Goal: Information Seeking & Learning: Learn about a topic

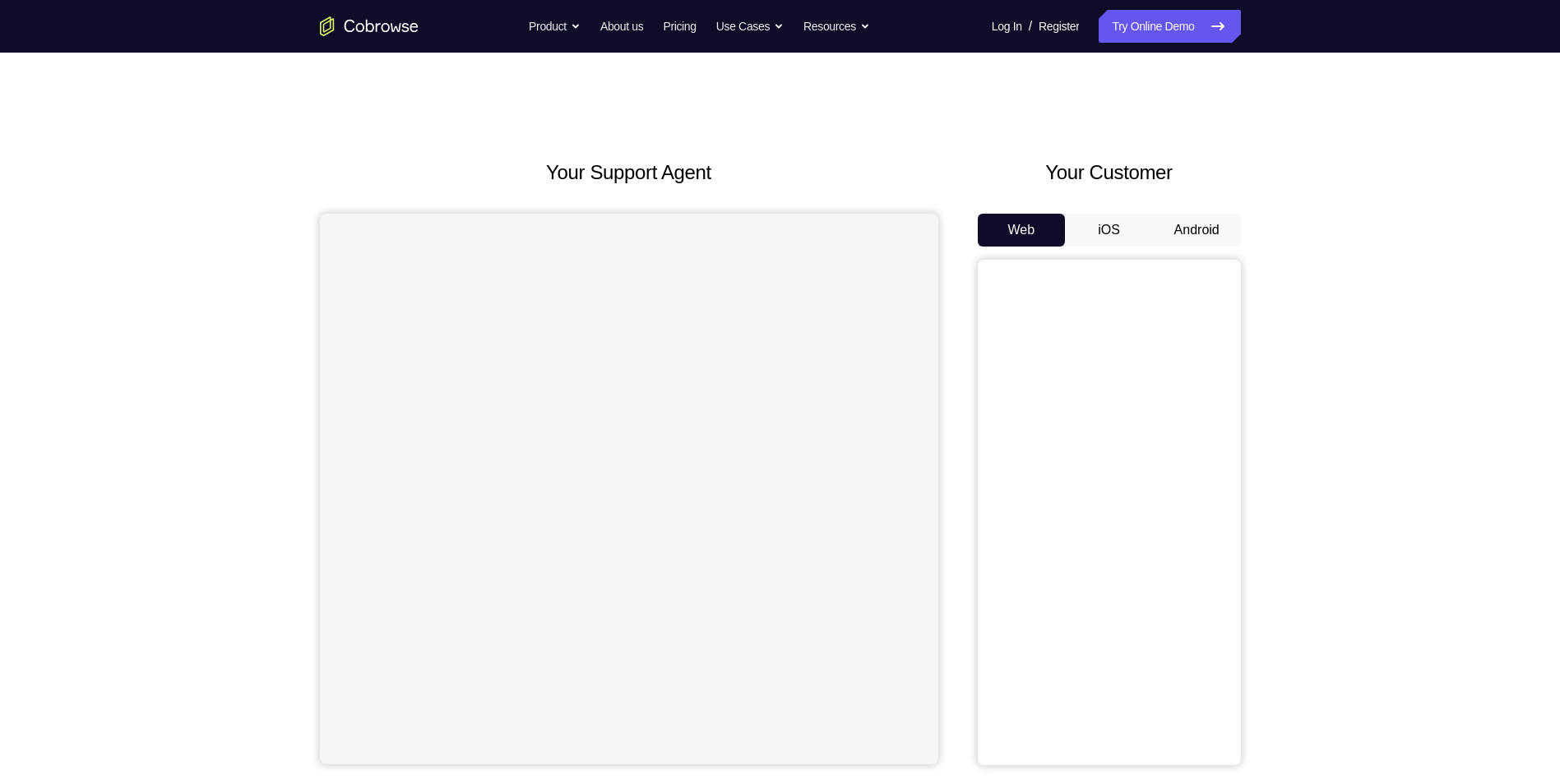
click at [1208, 228] on button "Android" at bounding box center [1197, 230] width 88 height 33
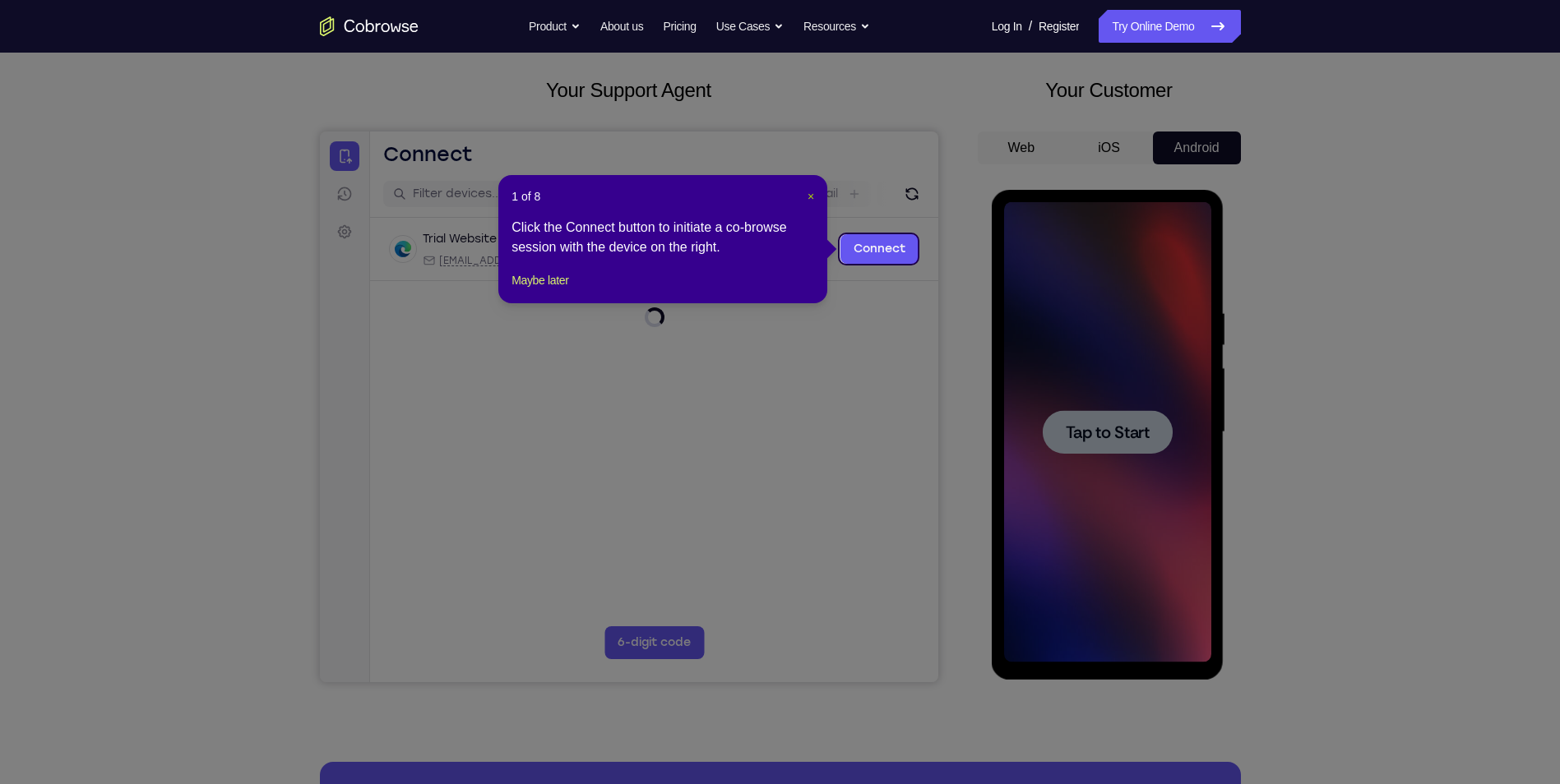
drag, startPoint x: 809, startPoint y: 200, endPoint x: 540, endPoint y: 114, distance: 282.4
click at [809, 200] on span "×" at bounding box center [810, 196] width 7 height 13
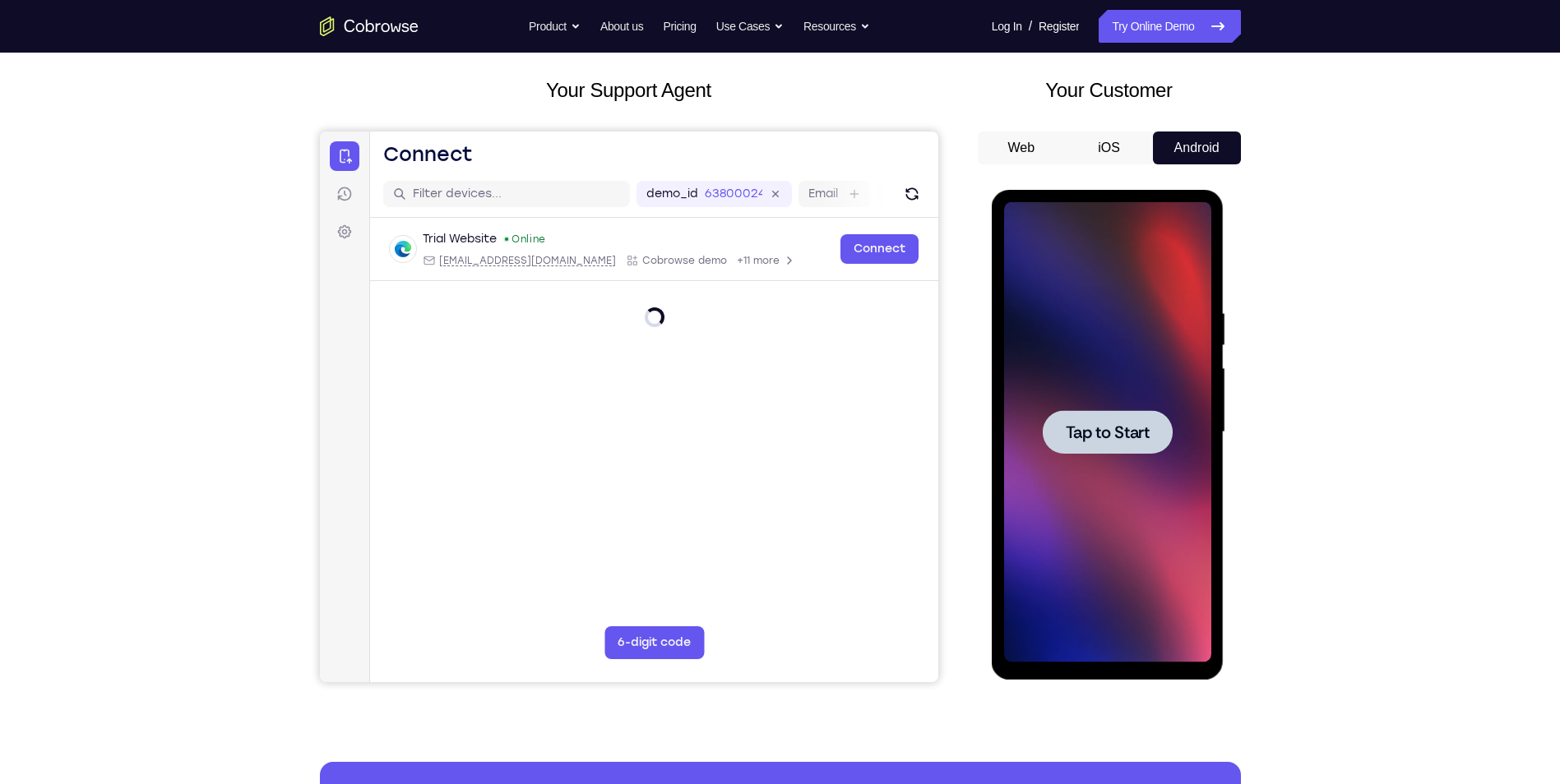
drag, startPoint x: 1024, startPoint y: 374, endPoint x: 1031, endPoint y: 379, distance: 8.6
click at [1024, 374] on div at bounding box center [1107, 432] width 207 height 460
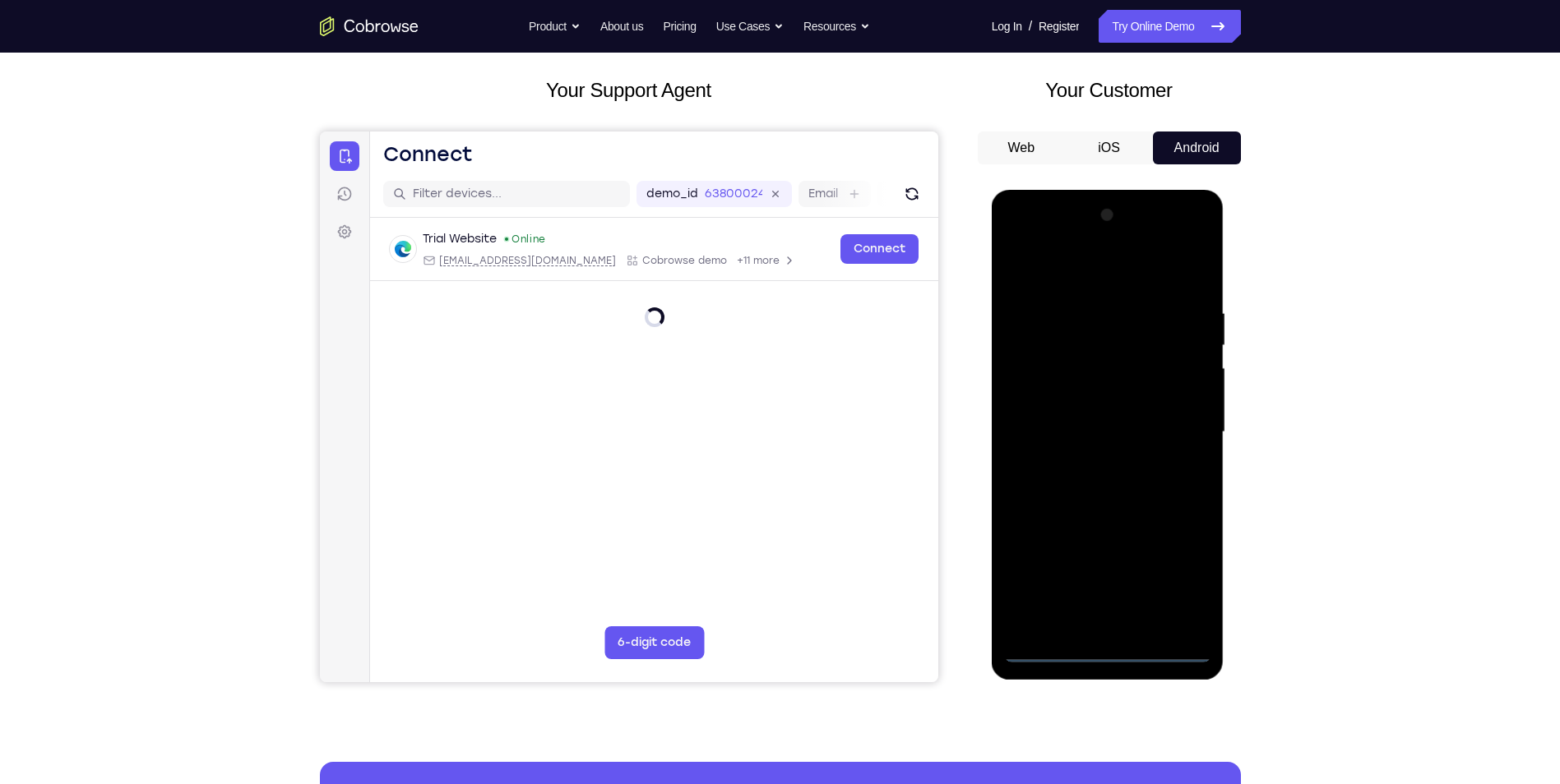
click at [1109, 652] on div at bounding box center [1107, 432] width 207 height 460
click at [1109, 647] on div at bounding box center [1107, 432] width 207 height 460
click at [1171, 575] on div at bounding box center [1107, 432] width 207 height 460
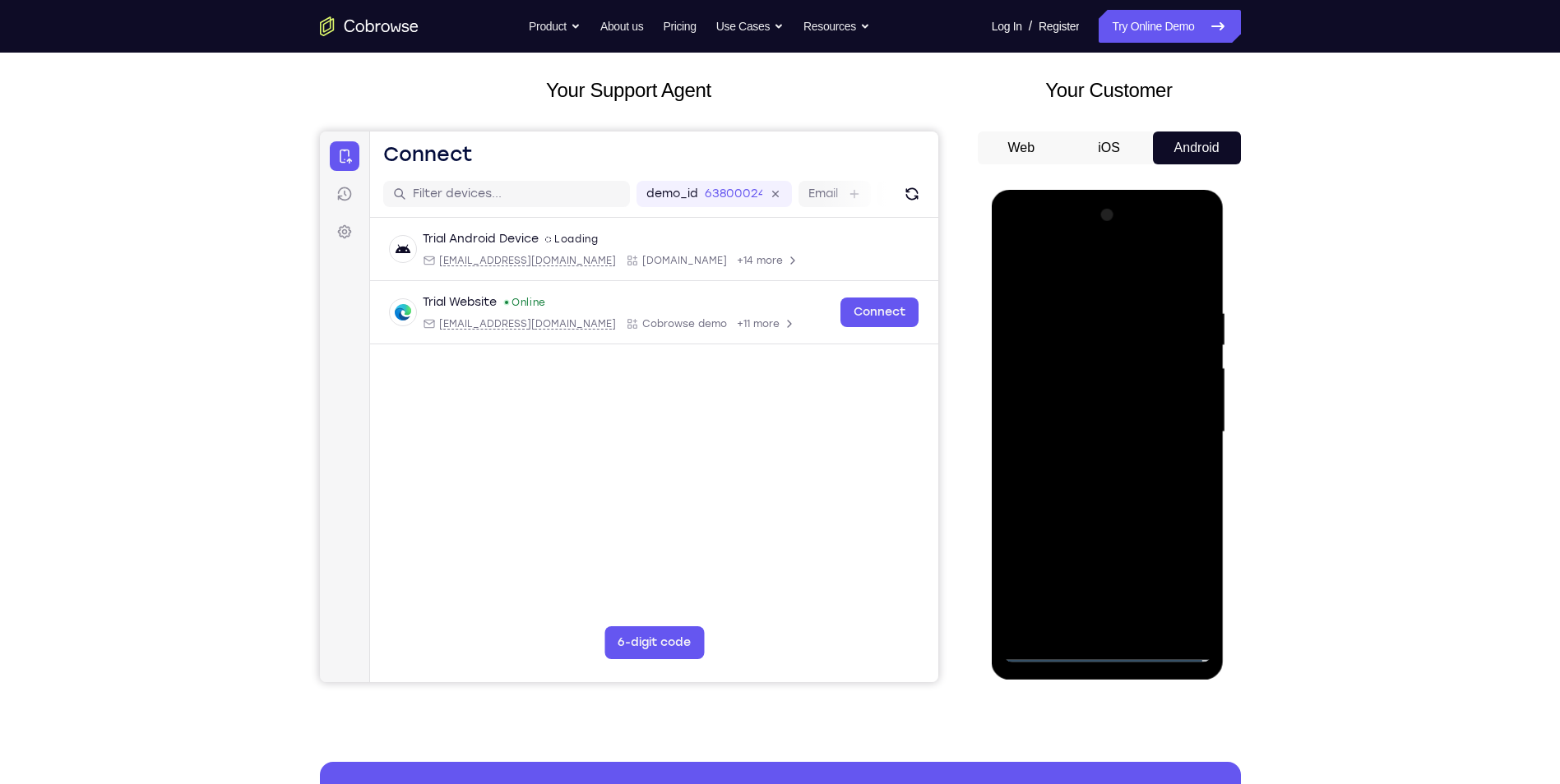
click at [1183, 572] on div at bounding box center [1107, 432] width 207 height 460
click at [1102, 278] on div at bounding box center [1107, 432] width 207 height 460
click at [1053, 271] on div at bounding box center [1107, 432] width 207 height 460
click at [1184, 420] on div at bounding box center [1107, 432] width 207 height 460
click at [1171, 419] on div at bounding box center [1107, 432] width 207 height 460
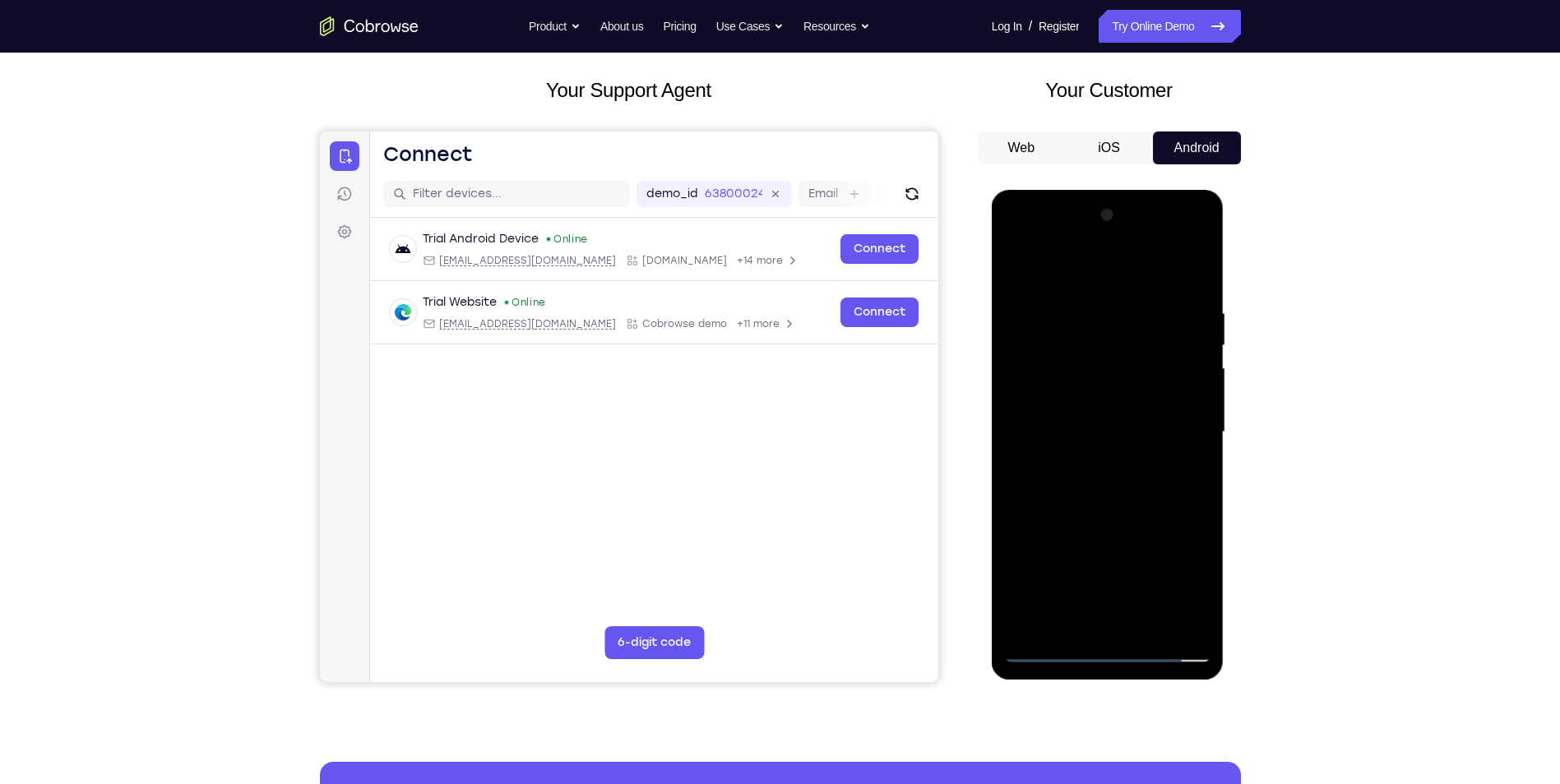
click at [1173, 425] on div at bounding box center [1107, 432] width 207 height 460
click at [1126, 626] on div at bounding box center [1107, 432] width 207 height 460
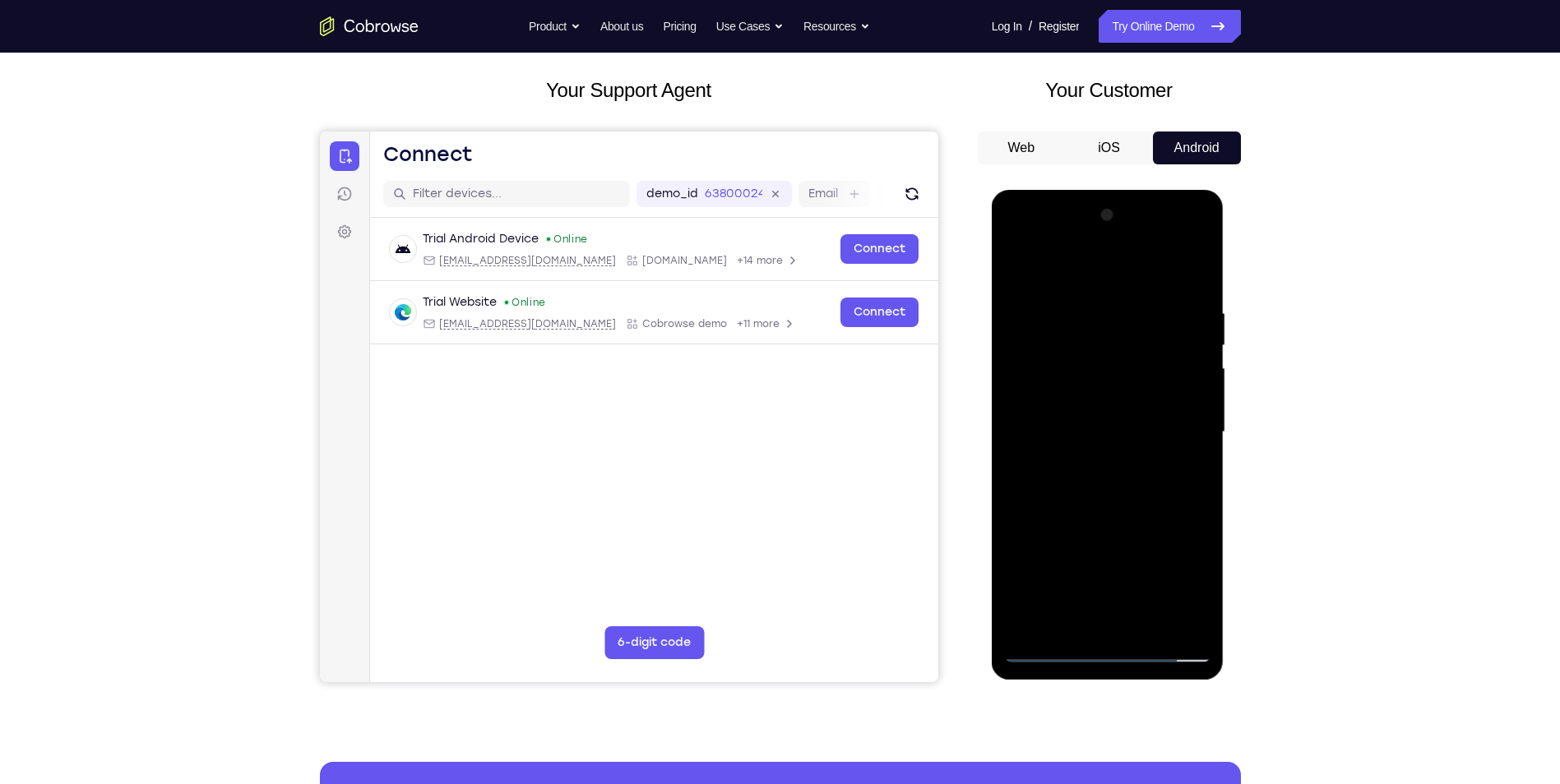
click at [1126, 626] on div at bounding box center [1107, 432] width 207 height 460
click at [1131, 624] on div at bounding box center [1107, 432] width 207 height 460
click at [1127, 628] on div at bounding box center [1107, 432] width 207 height 460
click at [1122, 627] on div at bounding box center [1107, 432] width 207 height 460
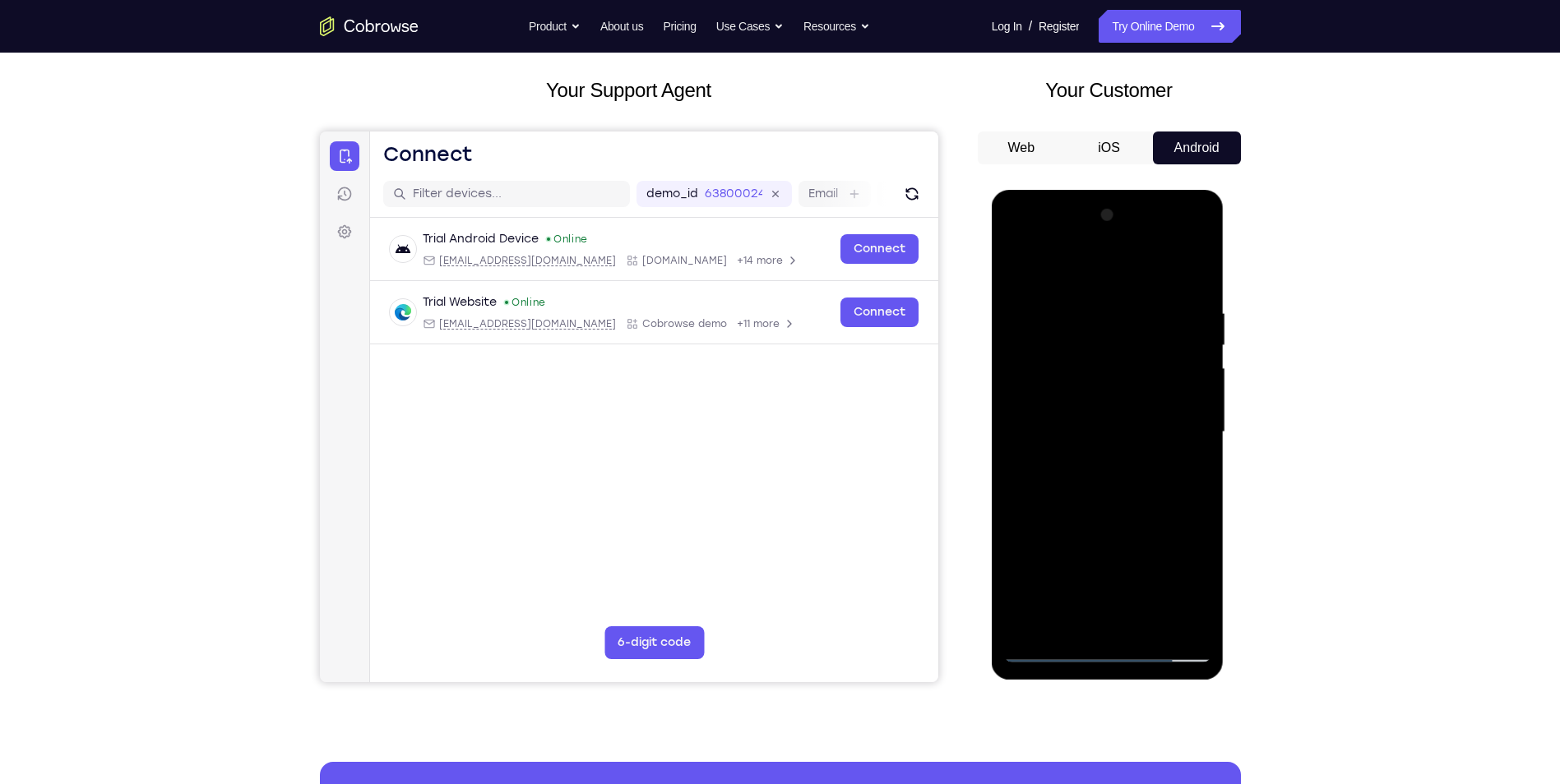
click at [1130, 626] on div at bounding box center [1107, 432] width 207 height 460
click at [1124, 626] on div at bounding box center [1107, 432] width 207 height 460
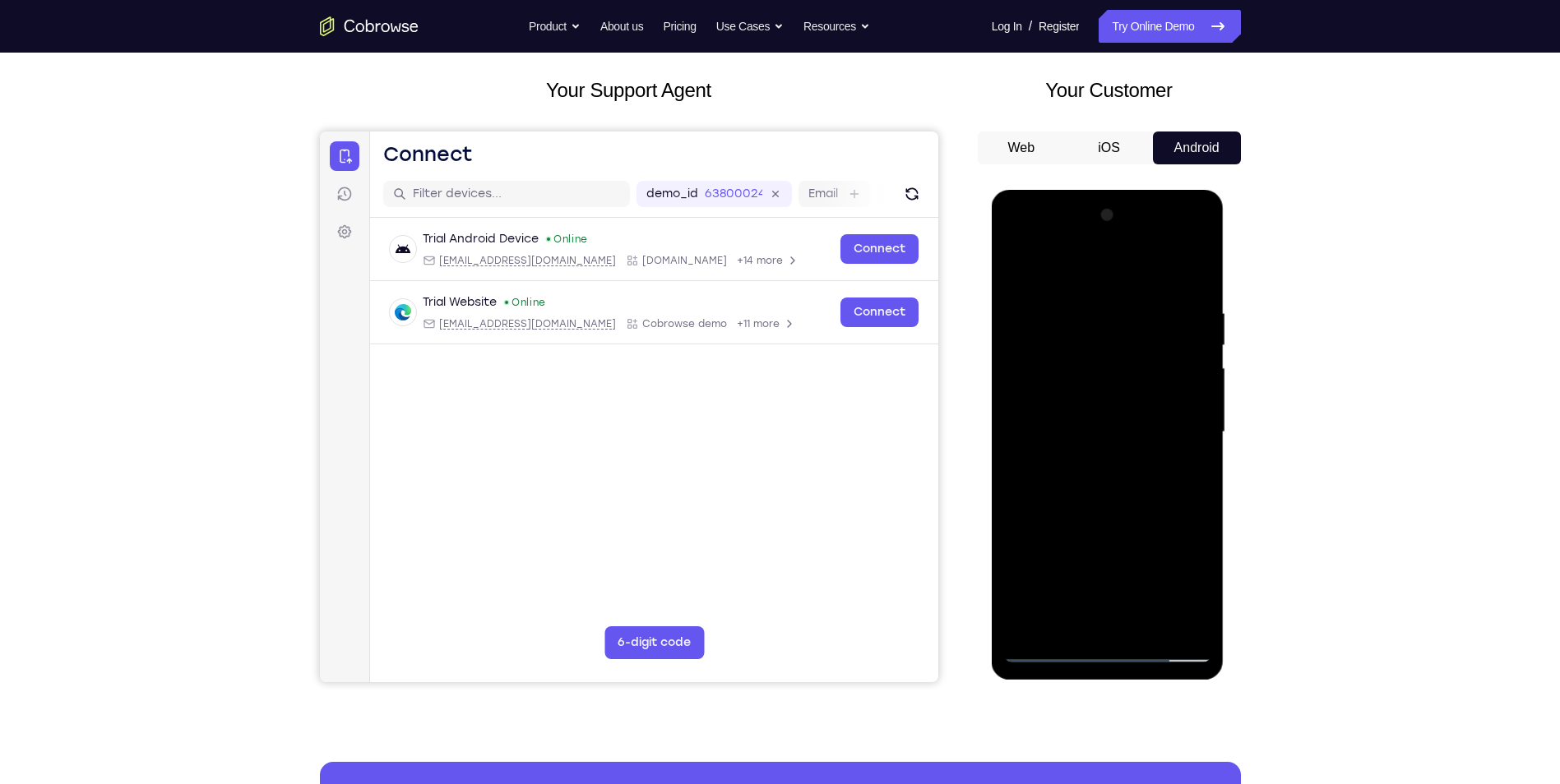
click at [1124, 626] on div at bounding box center [1107, 432] width 207 height 460
click at [1016, 261] on div at bounding box center [1107, 432] width 207 height 460
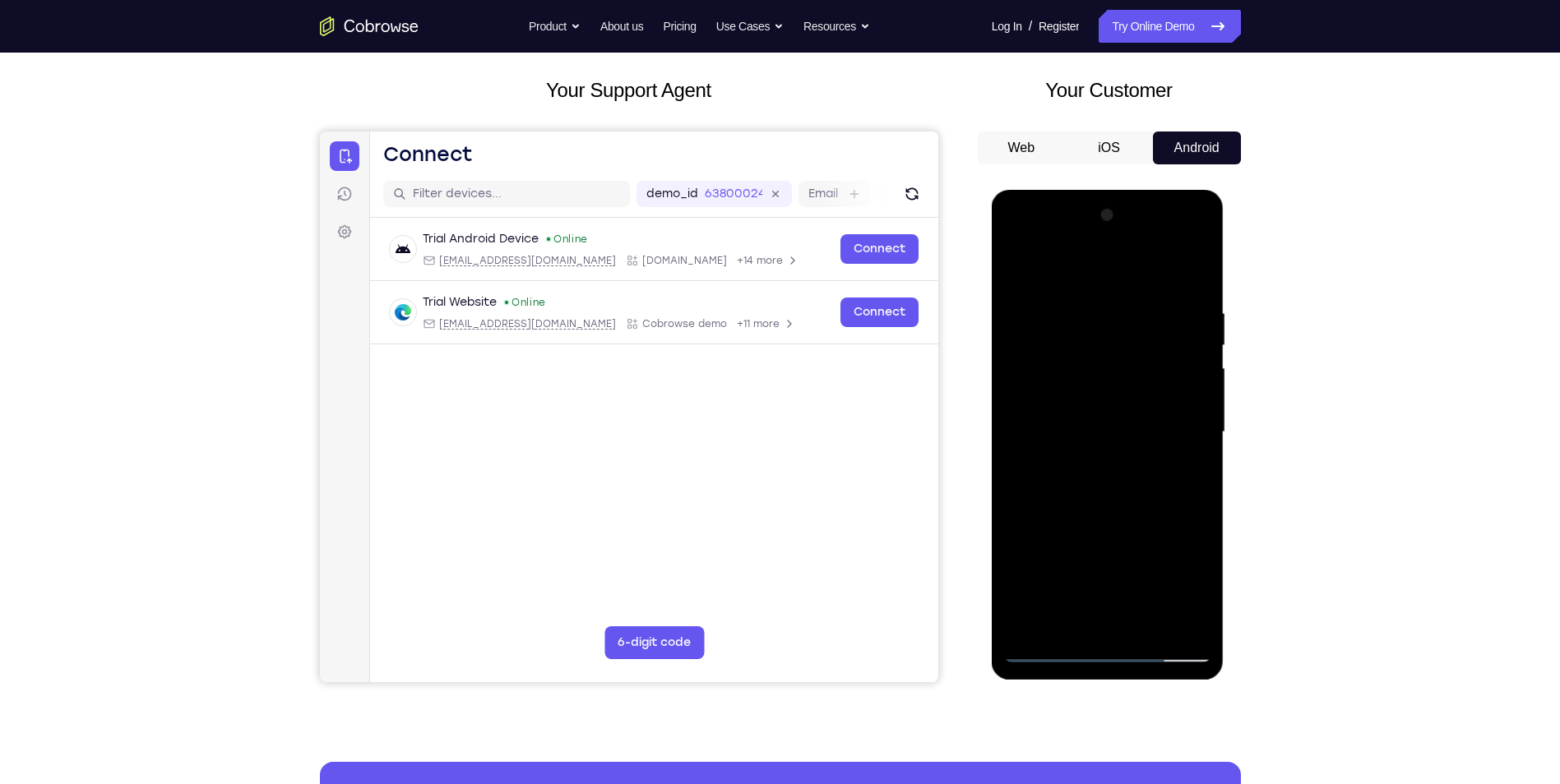
click at [1099, 444] on div at bounding box center [1107, 432] width 207 height 460
click at [1090, 447] on div at bounding box center [1107, 432] width 207 height 460
click at [1017, 267] on div at bounding box center [1107, 432] width 207 height 460
click at [1015, 265] on div at bounding box center [1107, 432] width 207 height 460
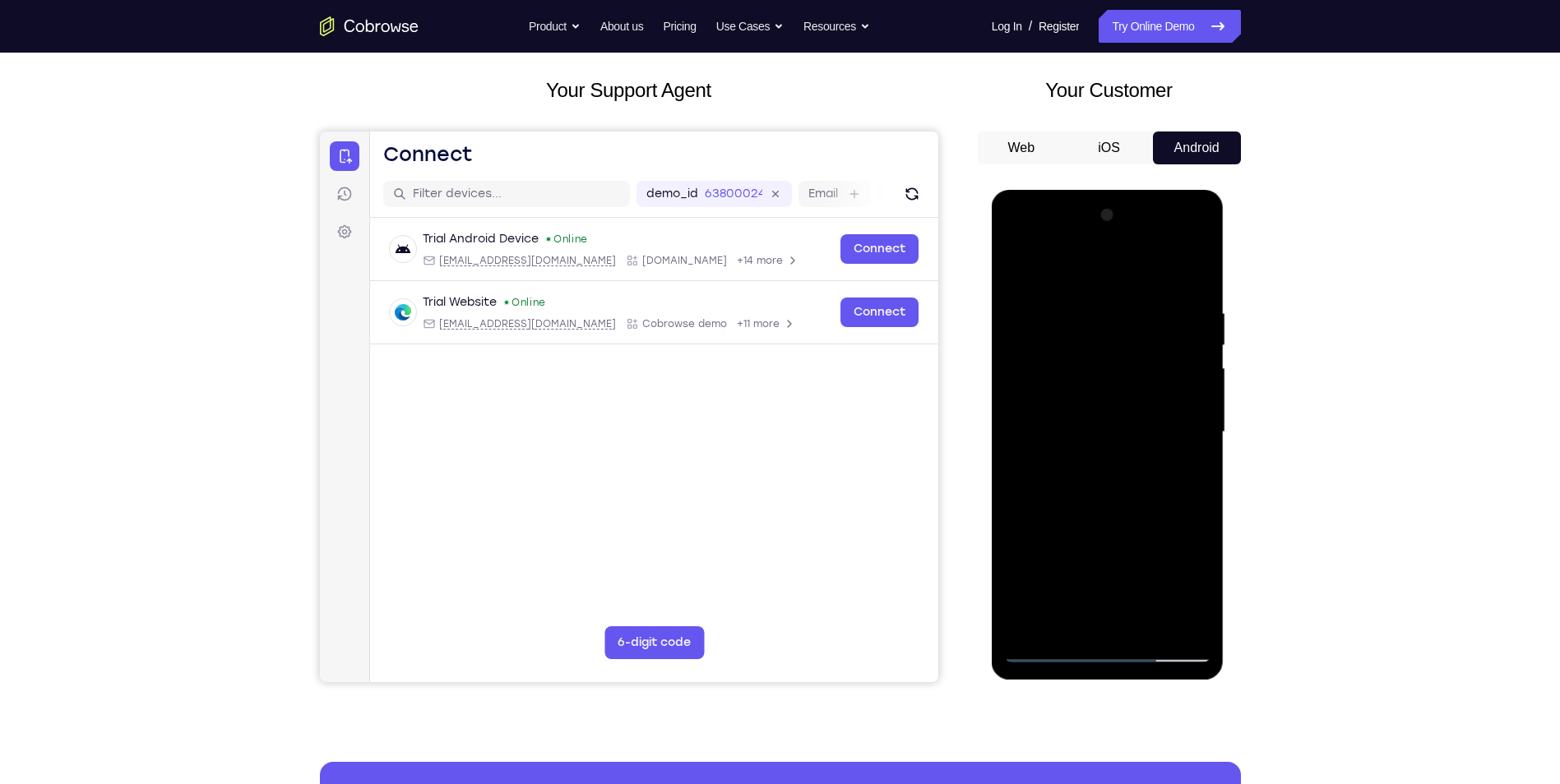
click at [1021, 271] on div at bounding box center [1107, 432] width 207 height 460
click at [1077, 412] on div at bounding box center [1107, 432] width 207 height 460
click at [1014, 377] on div at bounding box center [1107, 432] width 207 height 460
click at [1018, 376] on div at bounding box center [1107, 432] width 207 height 460
click at [1054, 414] on div at bounding box center [1107, 432] width 207 height 460
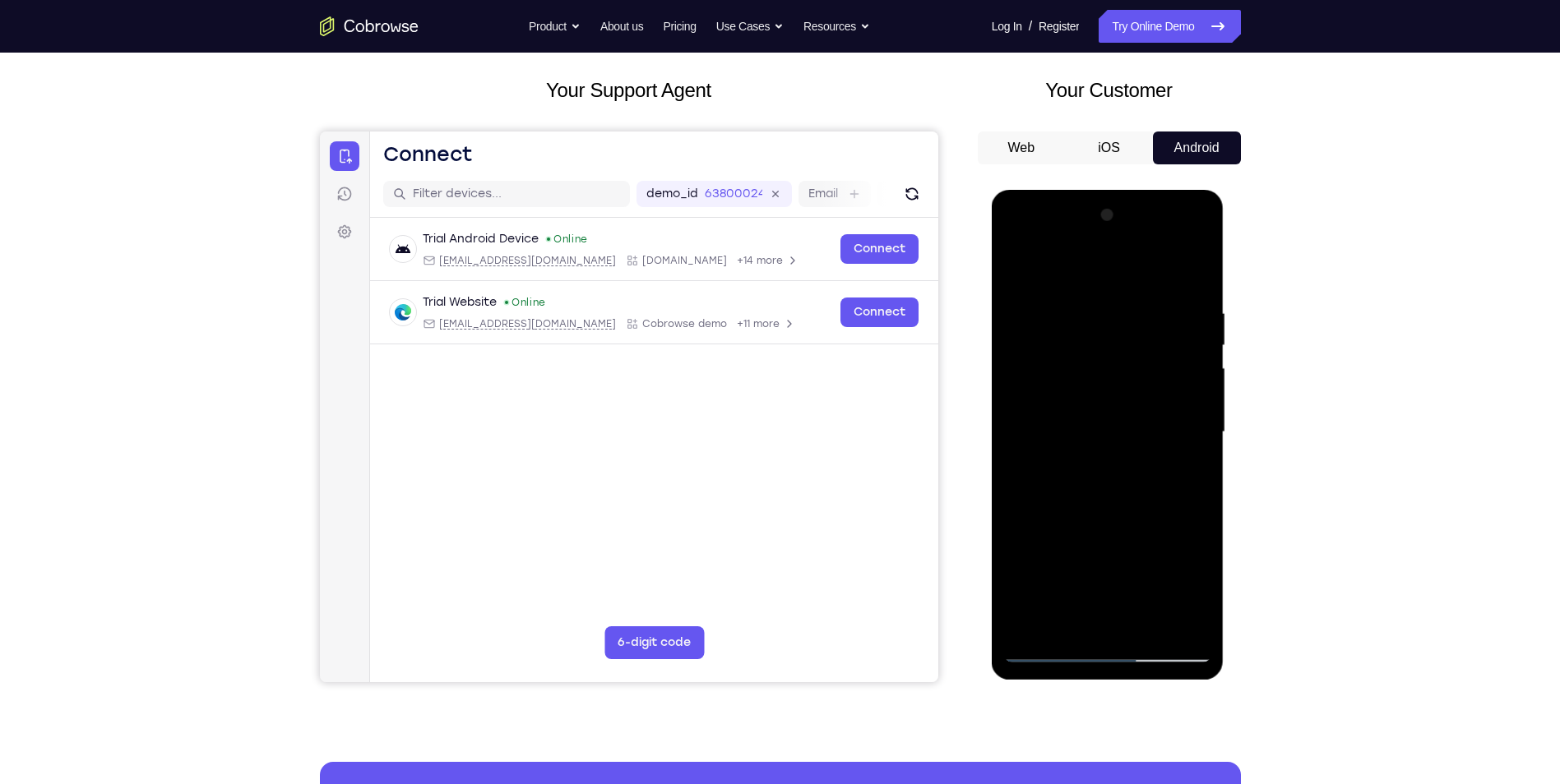
click at [1057, 434] on div at bounding box center [1107, 432] width 207 height 460
drag, startPoint x: 1100, startPoint y: 431, endPoint x: 1084, endPoint y: 486, distance: 57.3
click at [1084, 486] on div at bounding box center [1107, 432] width 207 height 460
click at [1078, 486] on div at bounding box center [1107, 432] width 207 height 460
click at [1051, 485] on div at bounding box center [1107, 432] width 207 height 460
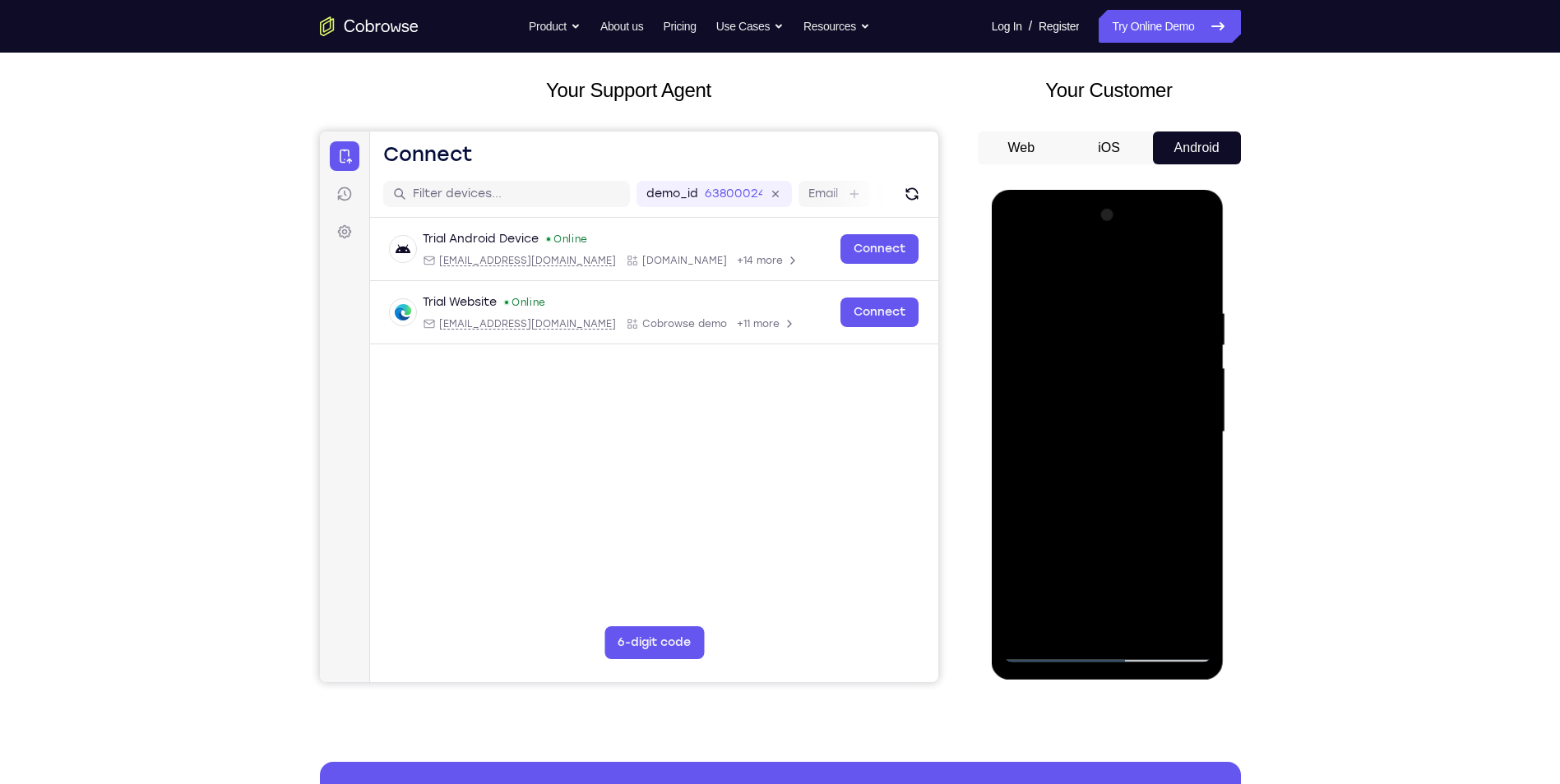
click at [1078, 510] on div at bounding box center [1107, 432] width 207 height 460
click at [1148, 624] on div at bounding box center [1107, 432] width 207 height 460
click at [1128, 525] on div at bounding box center [1107, 432] width 207 height 460
click at [1139, 415] on div at bounding box center [1107, 432] width 207 height 460
click at [1187, 474] on div at bounding box center [1107, 432] width 207 height 460
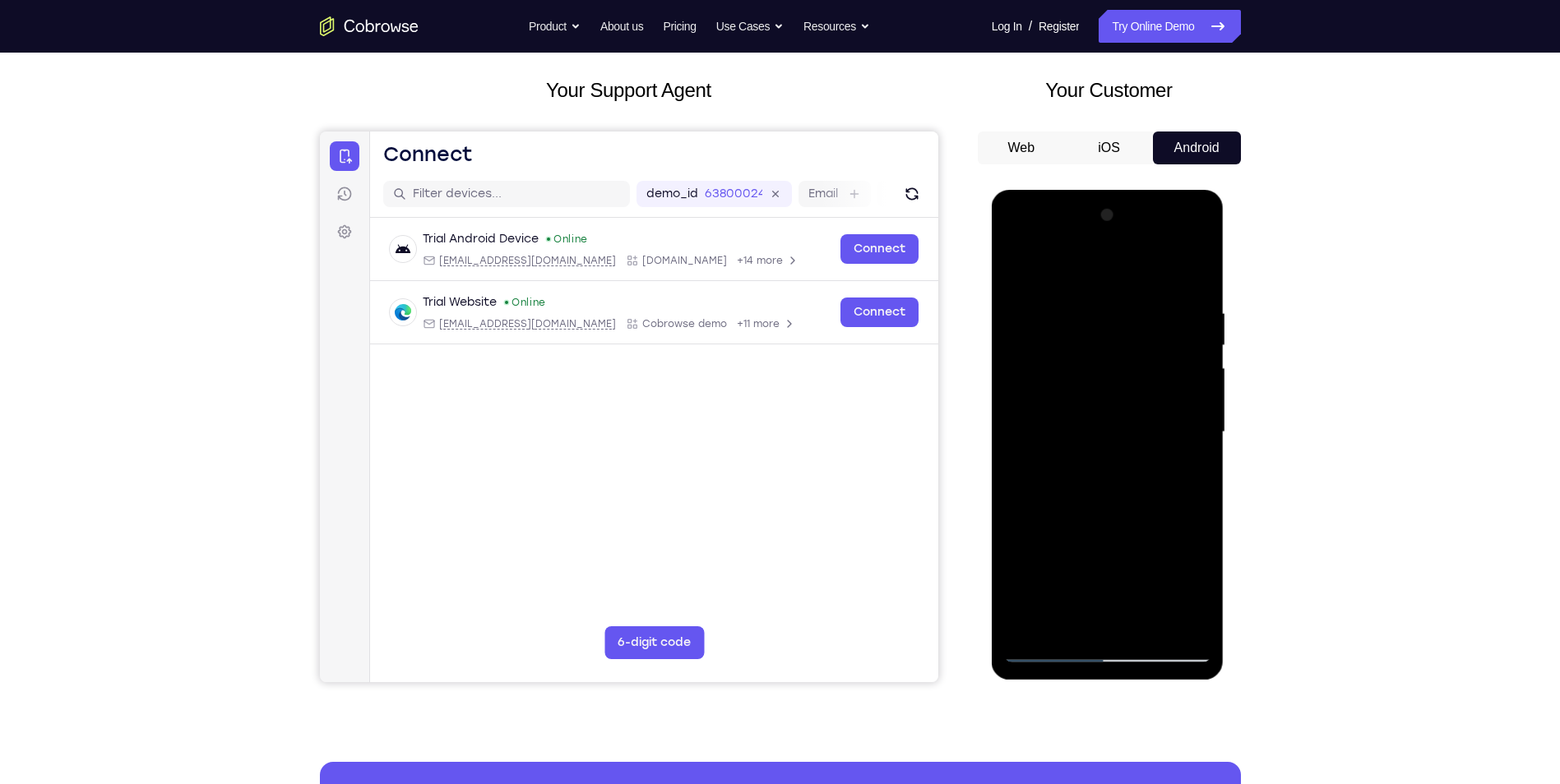
click at [1094, 360] on div at bounding box center [1107, 432] width 207 height 460
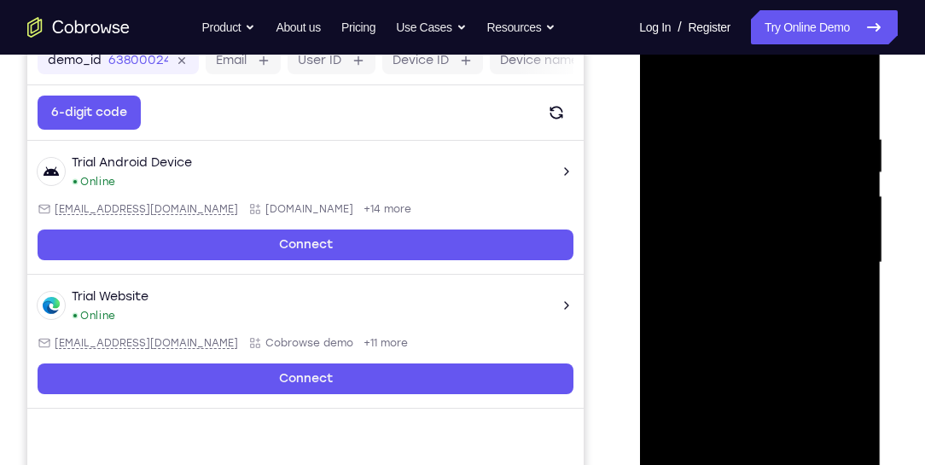
scroll to position [280, 0]
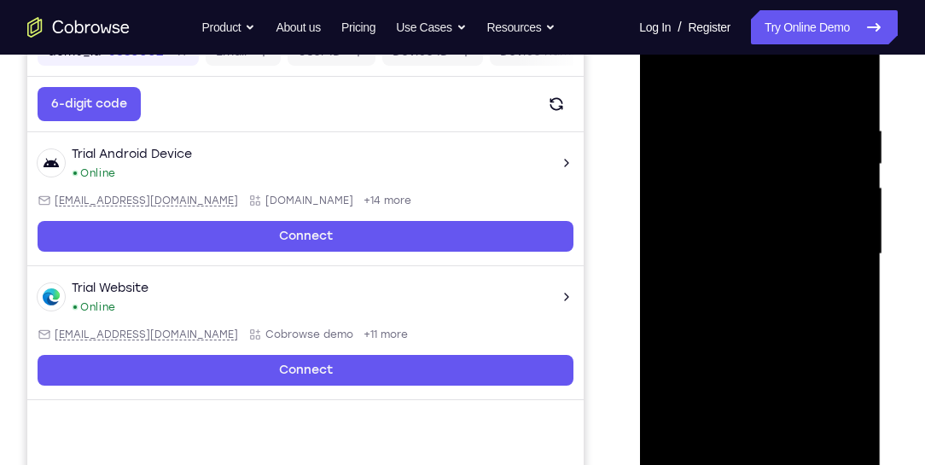
click at [802, 451] on div at bounding box center [759, 254] width 215 height 478
click at [746, 241] on div at bounding box center [759, 254] width 215 height 478
click at [704, 367] on div at bounding box center [759, 254] width 215 height 478
click at [725, 365] on div at bounding box center [759, 254] width 215 height 478
click at [717, 346] on div at bounding box center [759, 254] width 215 height 478
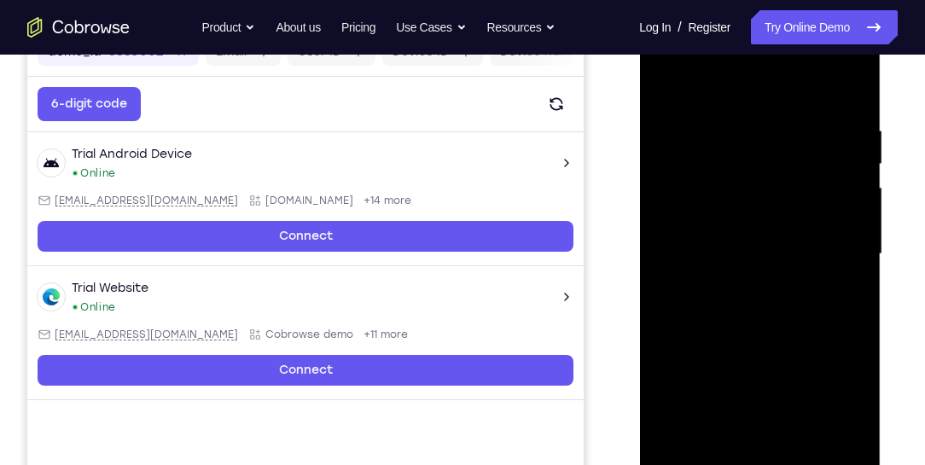
click at [737, 356] on div at bounding box center [759, 254] width 215 height 478
click at [838, 298] on div at bounding box center [759, 254] width 215 height 478
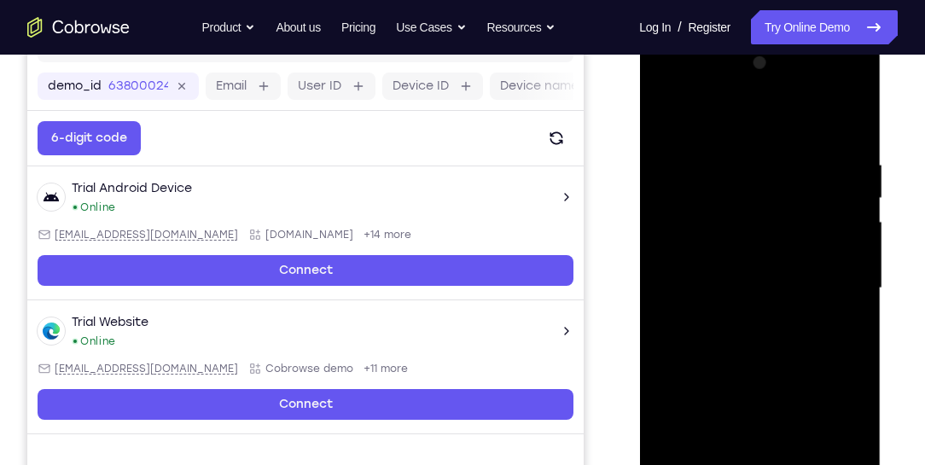
scroll to position [231, 0]
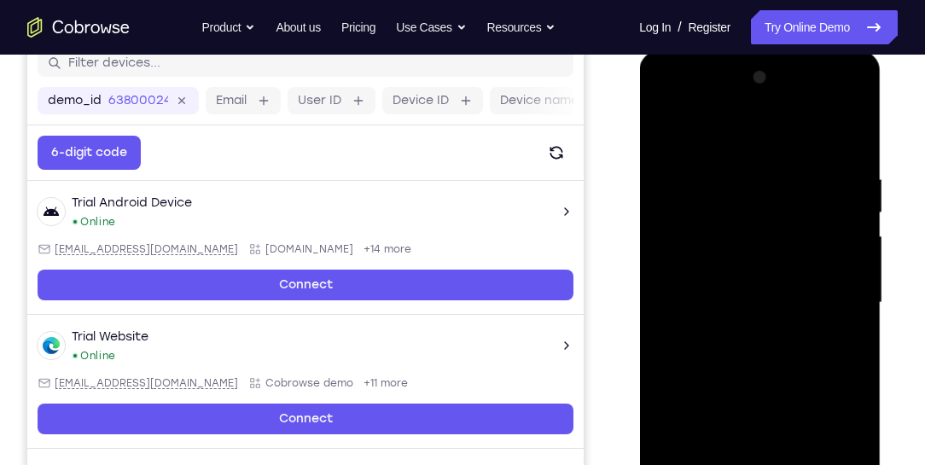
click at [665, 132] on div at bounding box center [759, 303] width 215 height 478
click at [703, 355] on div at bounding box center [759, 303] width 215 height 478
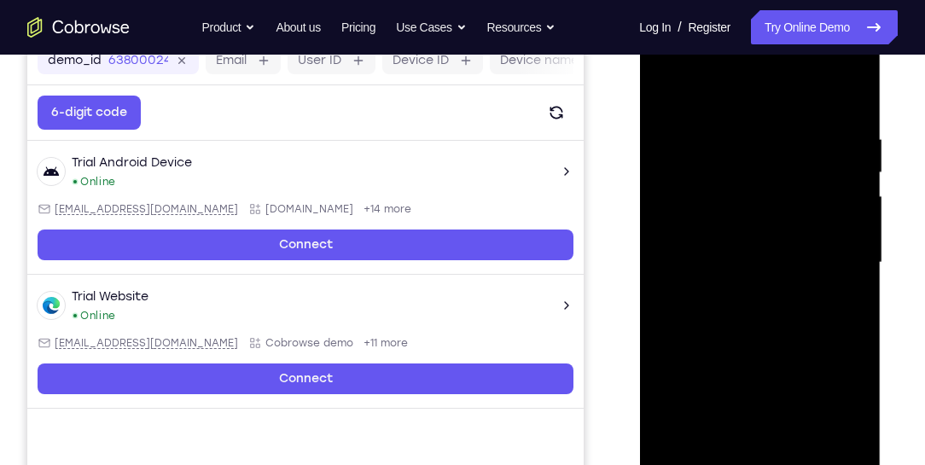
scroll to position [280, 0]
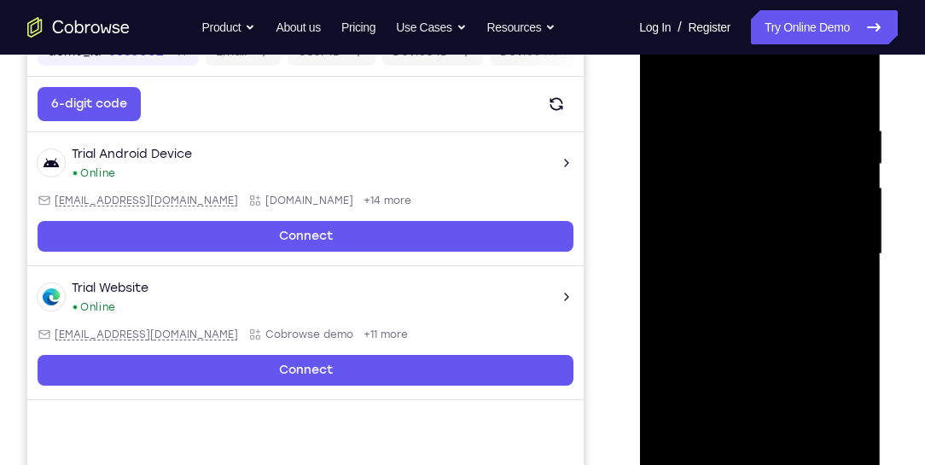
click at [664, 87] on div at bounding box center [759, 254] width 215 height 478
click at [671, 78] on div at bounding box center [759, 254] width 215 height 478
click at [801, 116] on div at bounding box center [759, 254] width 215 height 478
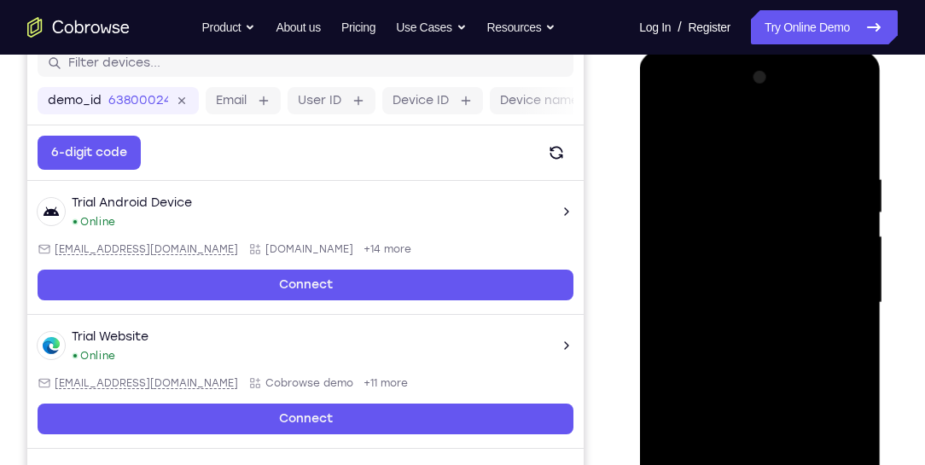
scroll to position [329, 0]
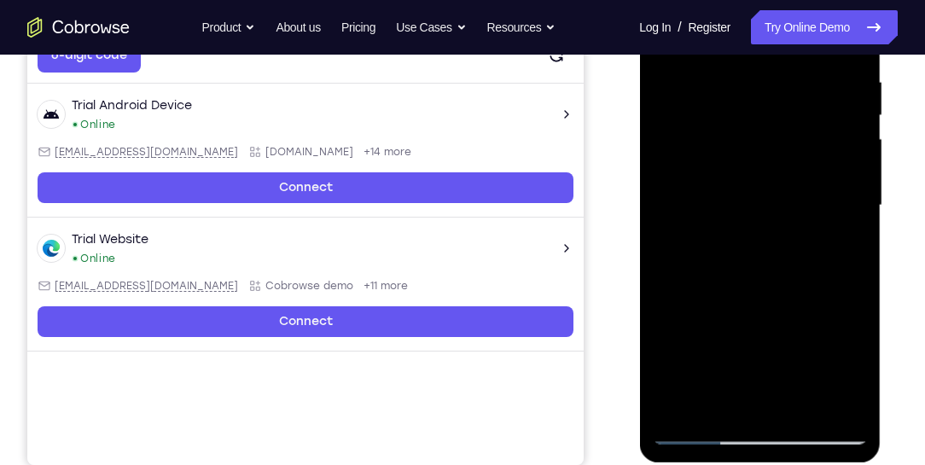
click at [827, 400] on div at bounding box center [759, 206] width 215 height 478
click at [765, 405] on div at bounding box center [759, 206] width 215 height 478
click at [842, 226] on div at bounding box center [759, 206] width 215 height 478
click at [766, 401] on div at bounding box center [759, 206] width 215 height 478
click at [847, 189] on div at bounding box center [759, 206] width 215 height 478
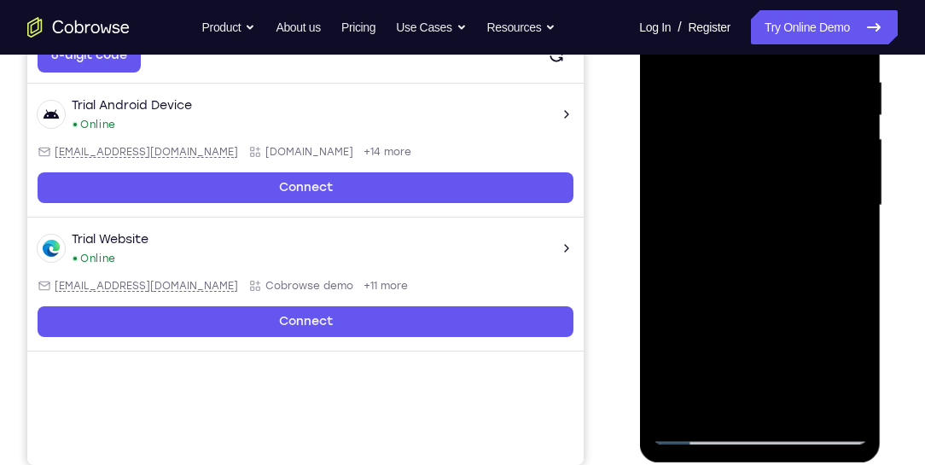
click at [800, 400] on div at bounding box center [759, 206] width 215 height 478
click at [842, 397] on div at bounding box center [759, 206] width 215 height 478
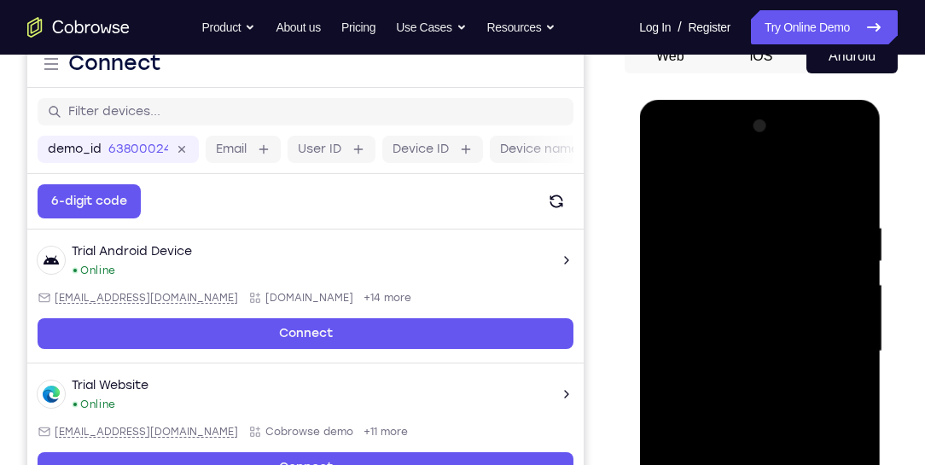
click at [843, 185] on div at bounding box center [759, 352] width 215 height 478
click at [737, 210] on div at bounding box center [759, 352] width 215 height 478
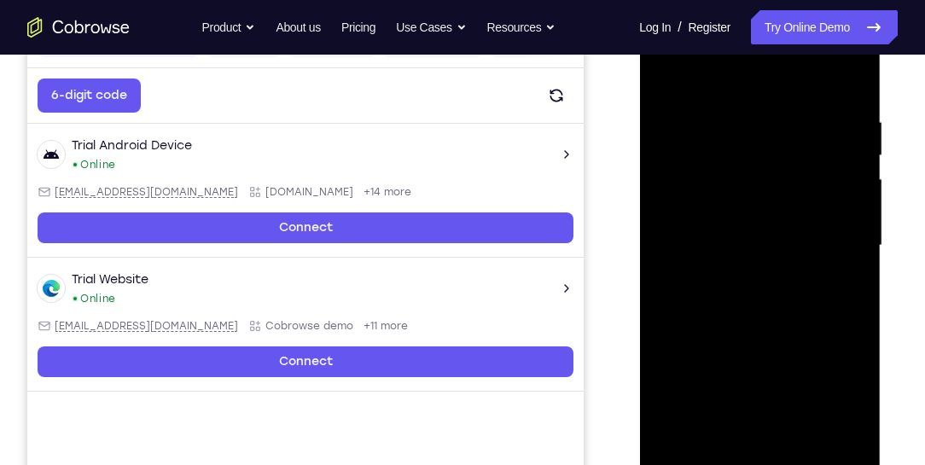
scroll to position [280, 0]
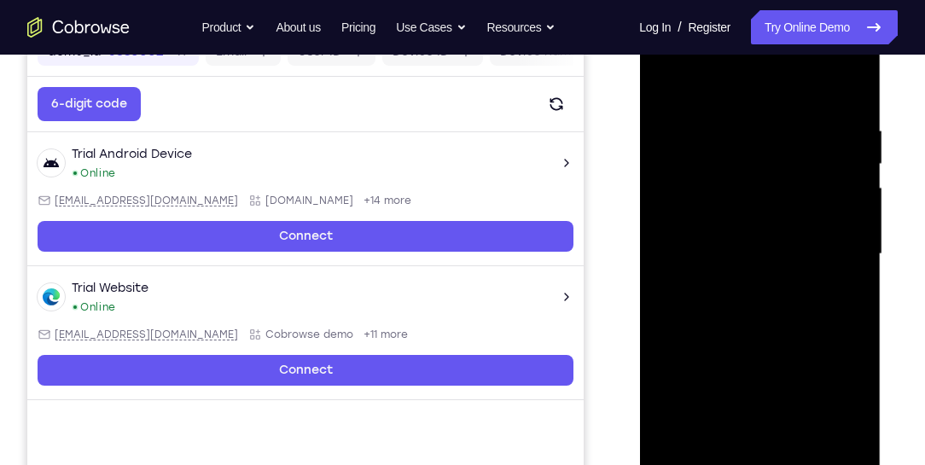
click at [854, 177] on div at bounding box center [759, 254] width 215 height 478
click at [848, 87] on div at bounding box center [759, 254] width 215 height 478
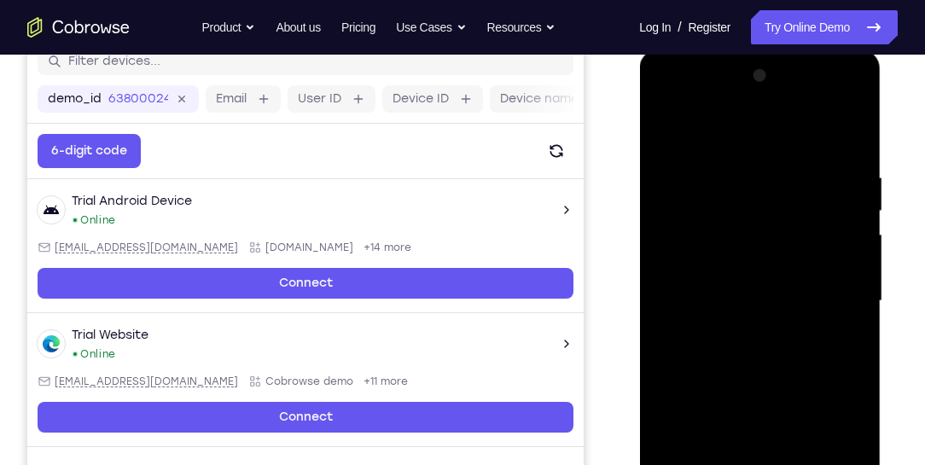
scroll to position [231, 0]
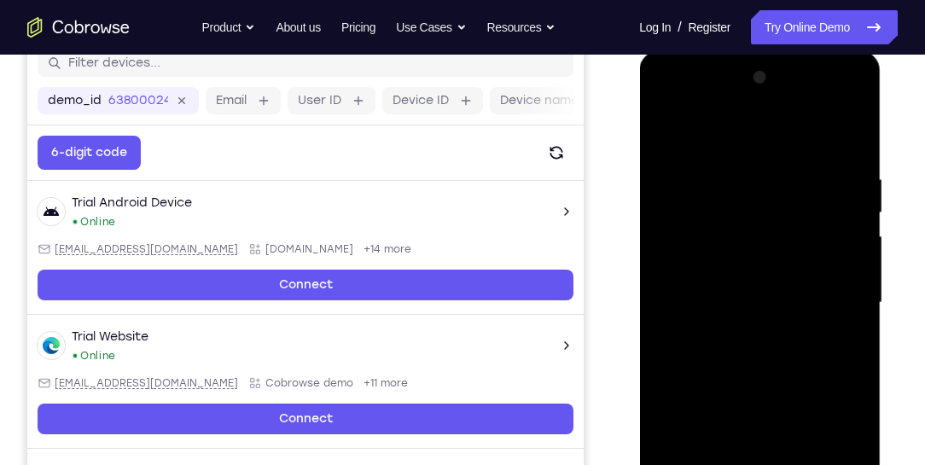
click at [768, 165] on div at bounding box center [759, 303] width 215 height 478
click at [853, 135] on div at bounding box center [759, 303] width 215 height 478
click at [842, 161] on div at bounding box center [759, 303] width 215 height 478
click at [847, 139] on div at bounding box center [759, 303] width 215 height 478
drag, startPoint x: 823, startPoint y: 167, endPoint x: 1244, endPoint y: 216, distance: 424.4
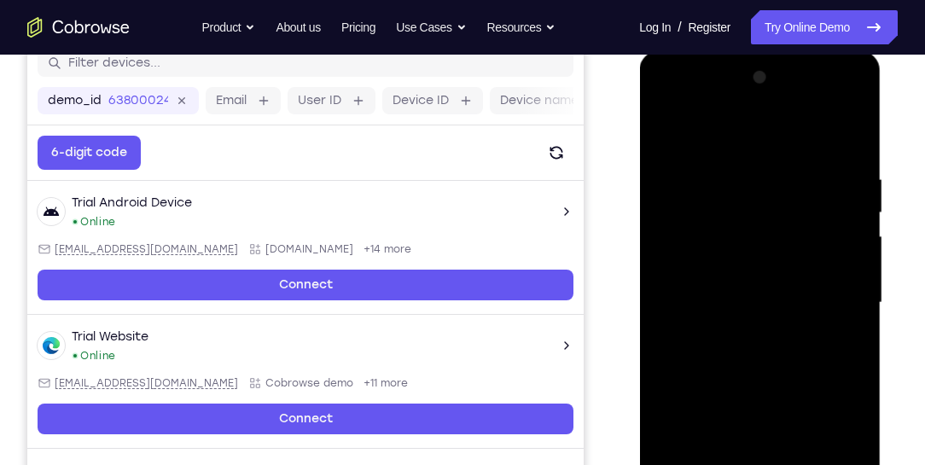
click at [639, 165] on html "Online web based iOS Simulators and Android Emulators. Run iPhone, iPad, Mobile…" at bounding box center [760, 307] width 243 height 512
click at [716, 157] on div at bounding box center [759, 303] width 215 height 478
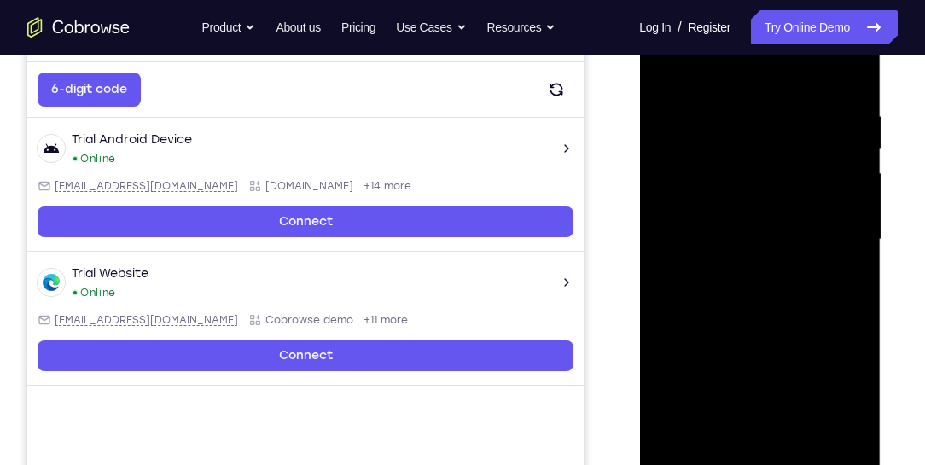
scroll to position [280, 0]
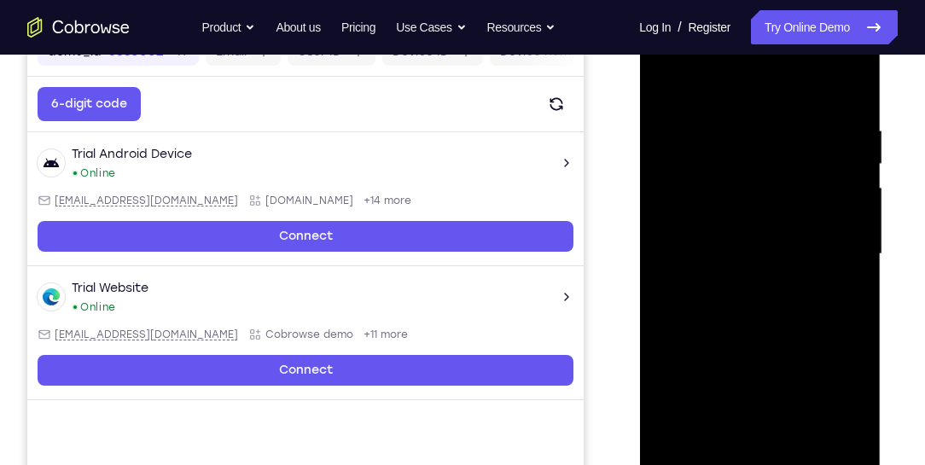
click at [850, 171] on div at bounding box center [759, 254] width 215 height 478
click at [848, 92] on div at bounding box center [759, 254] width 215 height 478
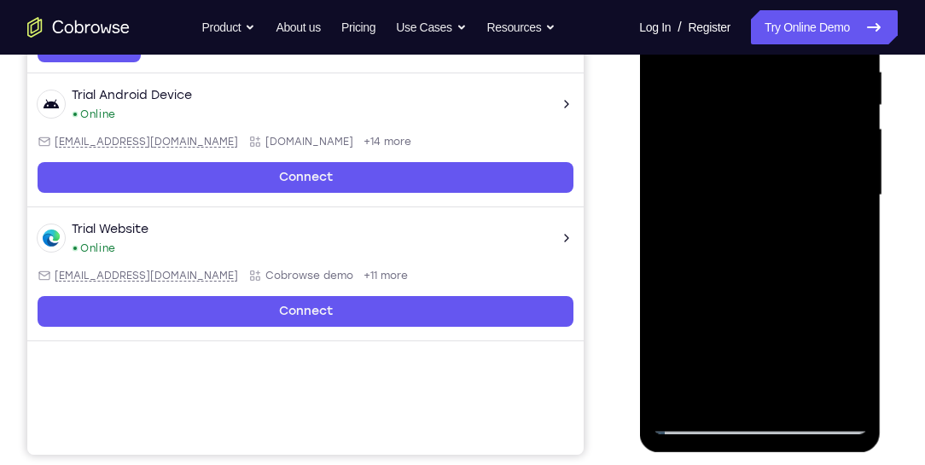
scroll to position [329, 0]
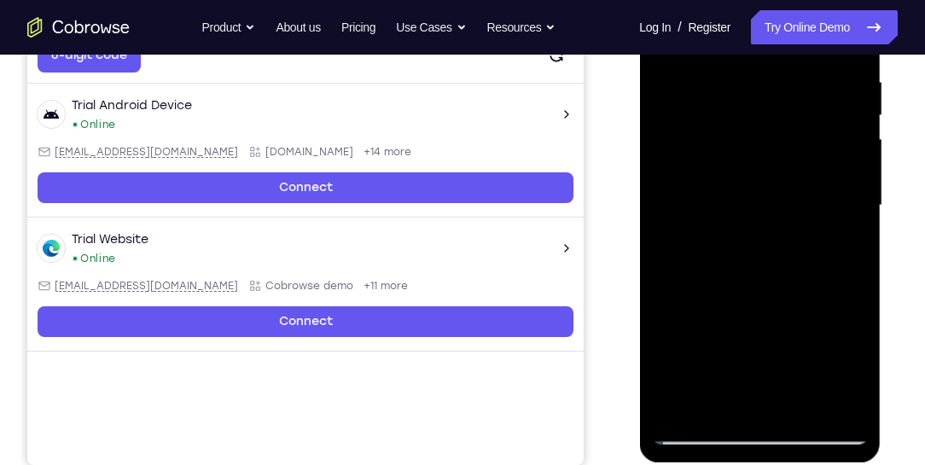
click at [601, 114] on div "Your Support Agent Your Customer Web iOS Android" at bounding box center [462, 150] width 871 height 631
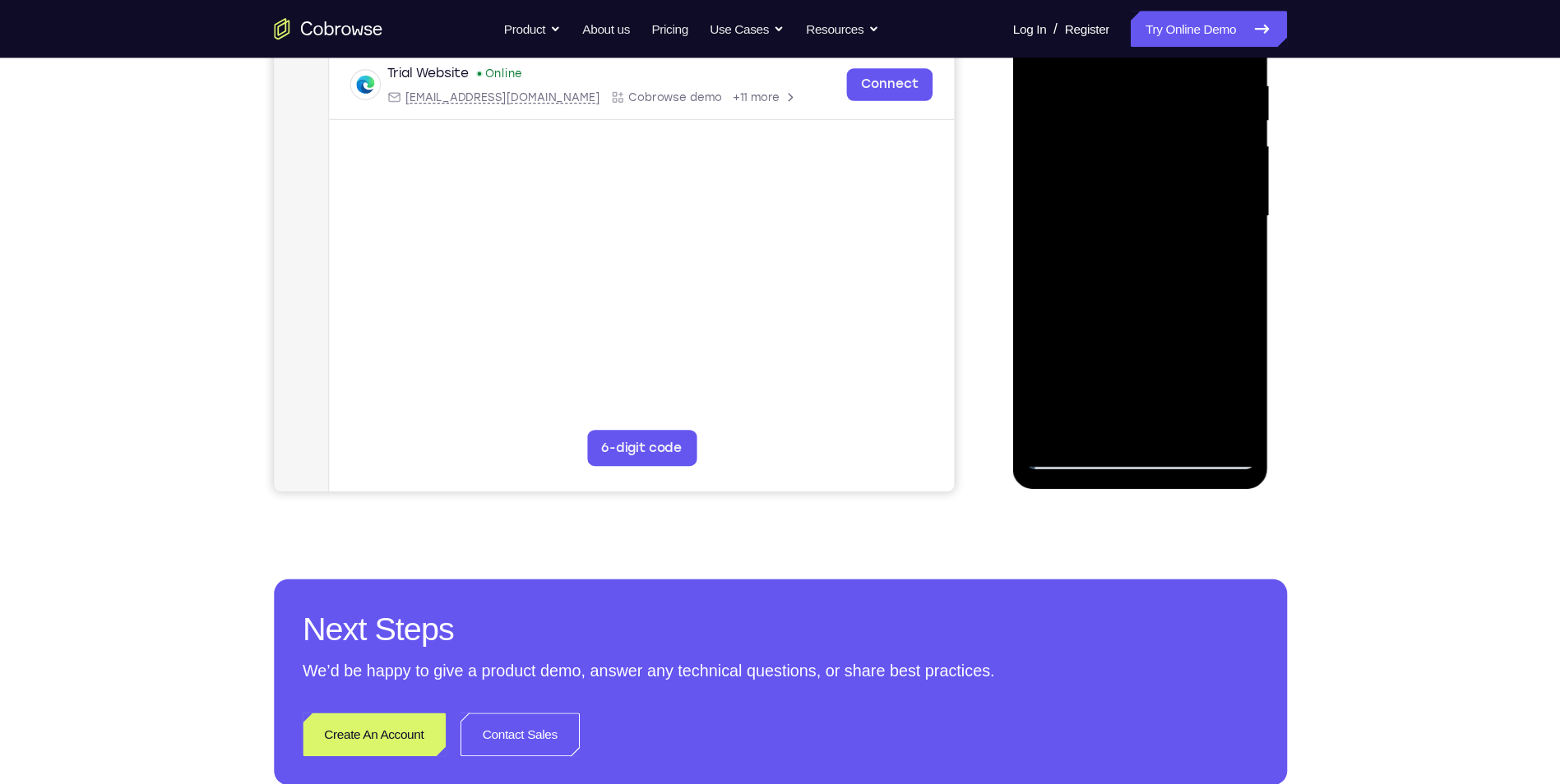
scroll to position [317, 0]
